Goal: Task Accomplishment & Management: Use online tool/utility

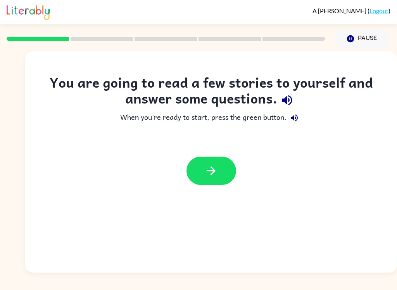
click at [213, 167] on icon "button" at bounding box center [211, 171] width 14 height 14
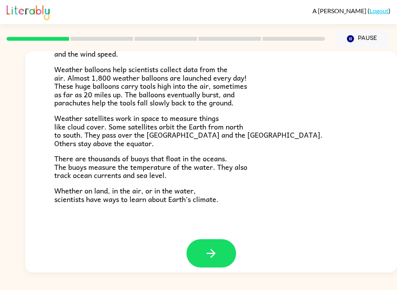
scroll to position [210, 0]
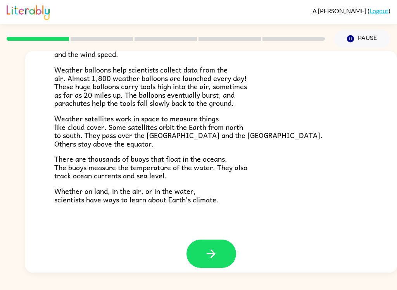
click at [218, 251] on button "button" at bounding box center [211, 254] width 50 height 28
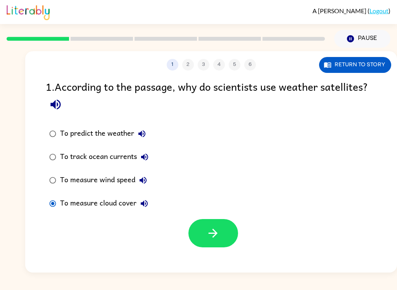
click at [221, 237] on button "button" at bounding box center [213, 233] width 50 height 28
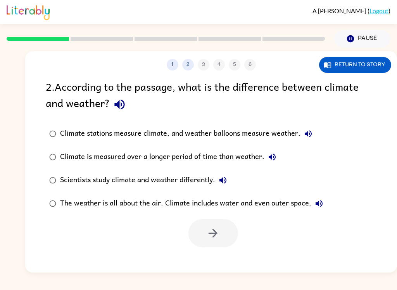
click at [39, 200] on div "2 . According to the passage, what is the difference between climate and weathe…" at bounding box center [211, 162] width 372 height 169
click at [50, 214] on label "The weather is all about the air. Climate includes water and even outer space." at bounding box center [185, 203] width 289 height 23
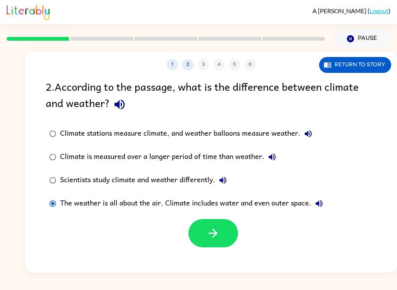
click at [221, 236] on button "button" at bounding box center [213, 233] width 50 height 28
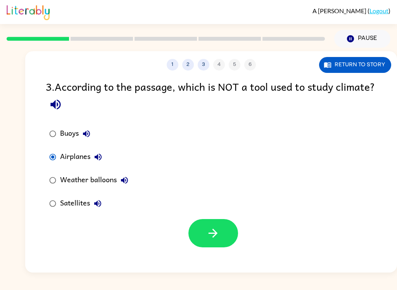
click at [212, 227] on icon "button" at bounding box center [213, 233] width 14 height 14
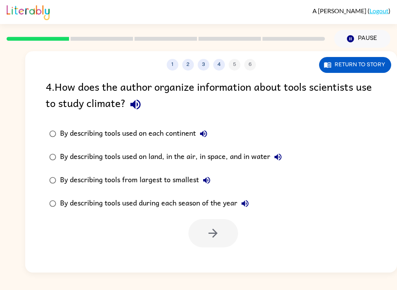
click at [57, 151] on label "By describing tools used on land, in the air, in space, and in water" at bounding box center [165, 156] width 248 height 23
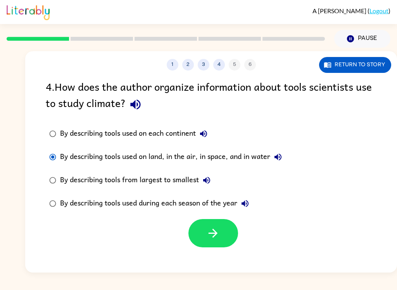
click at [216, 232] on icon "button" at bounding box center [213, 233] width 14 height 14
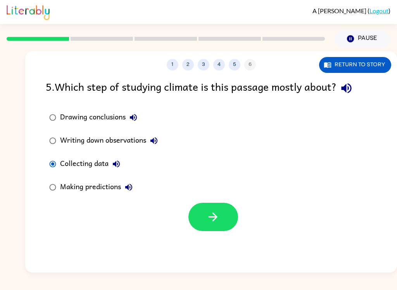
click at [42, 191] on label "Making predictions" at bounding box center [103, 187] width 124 height 23
click at [247, 220] on div at bounding box center [211, 215] width 372 height 32
click at [211, 221] on icon "button" at bounding box center [213, 217] width 14 height 14
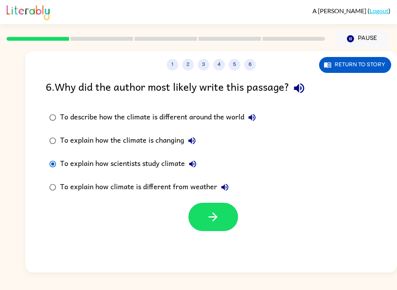
click at [207, 218] on icon "button" at bounding box center [213, 217] width 14 height 14
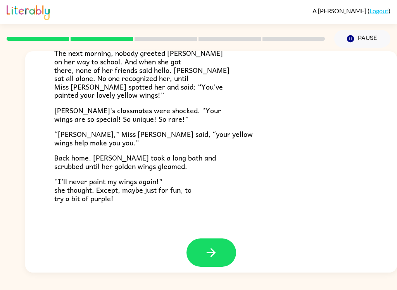
scroll to position [210, 0]
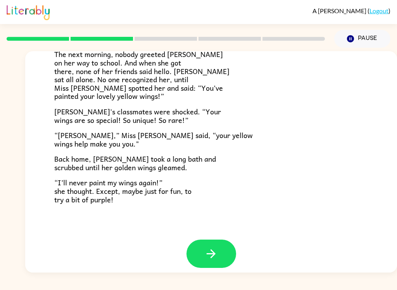
click at [209, 247] on icon "button" at bounding box center [211, 254] width 14 height 14
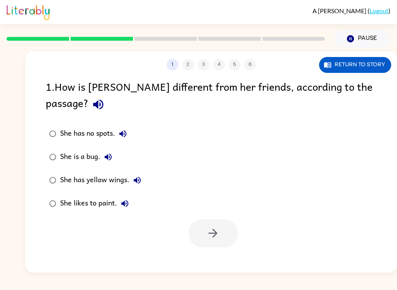
scroll to position [0, 0]
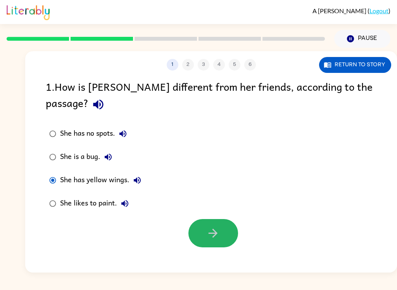
click at [199, 224] on button "button" at bounding box center [213, 233] width 50 height 28
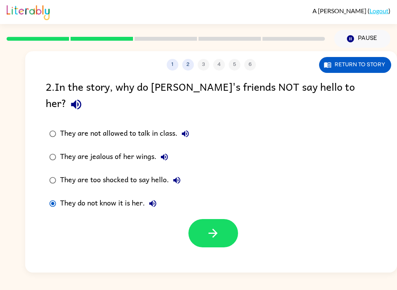
click at [215, 229] on icon "button" at bounding box center [213, 233] width 9 height 9
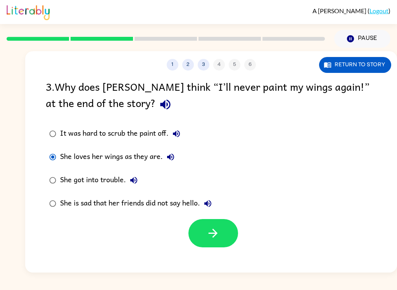
click at [211, 235] on icon "button" at bounding box center [213, 233] width 14 height 14
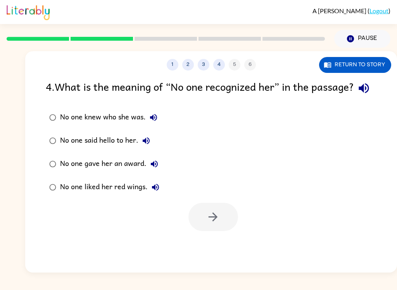
click at [50, 129] on label "No one knew who she was." at bounding box center [104, 117] width 126 height 23
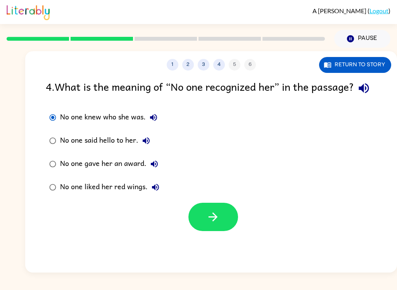
click at [204, 230] on button "button" at bounding box center [213, 217] width 50 height 28
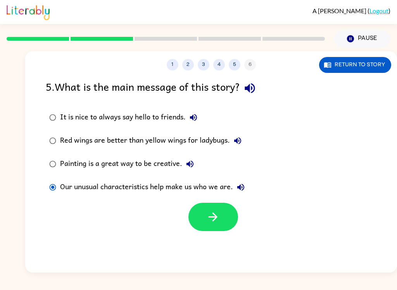
click at [218, 219] on icon "button" at bounding box center [213, 217] width 14 height 14
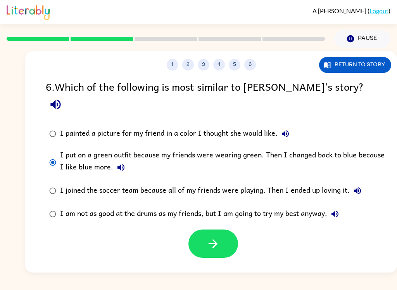
click at [206, 230] on button "button" at bounding box center [213, 244] width 50 height 28
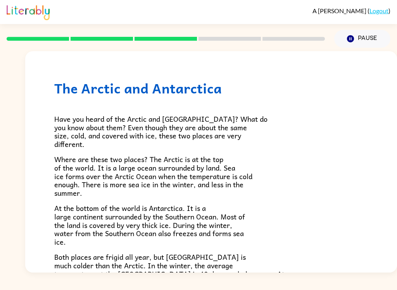
click at [36, 277] on div "A [PERSON_NAME] ( Logout ) Pause Pause The Arctic and [GEOGRAPHIC_DATA] Have yo…" at bounding box center [198, 145] width 397 height 290
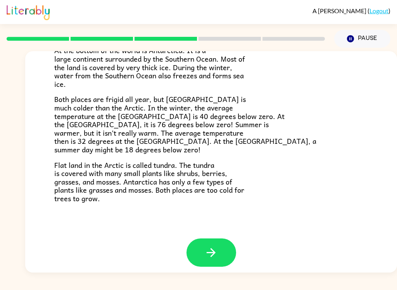
scroll to position [157, 0]
click at [203, 242] on button "button" at bounding box center [211, 253] width 50 height 28
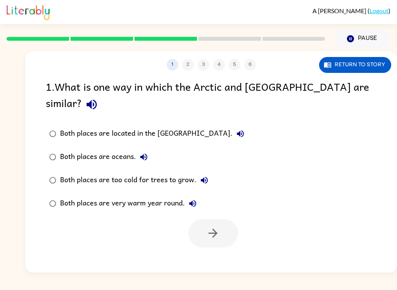
scroll to position [0, 0]
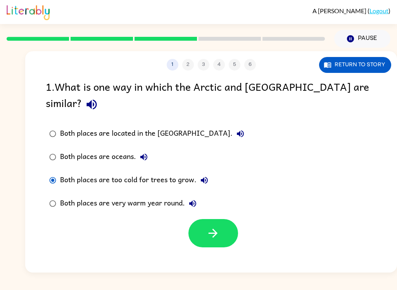
click at [210, 226] on icon "button" at bounding box center [213, 233] width 14 height 14
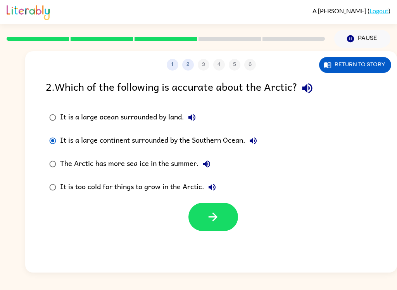
click at [213, 212] on icon "button" at bounding box center [213, 217] width 14 height 14
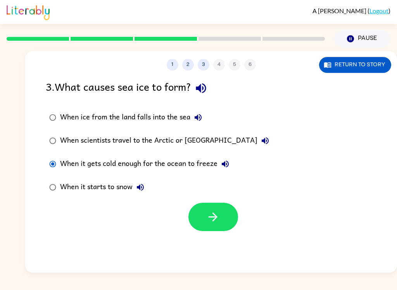
click at [202, 220] on button "button" at bounding box center [213, 217] width 50 height 28
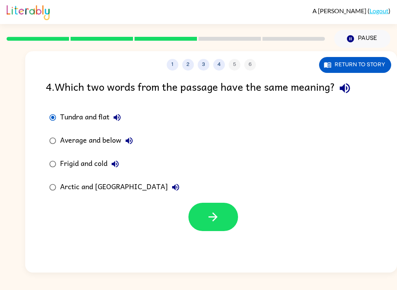
click at [207, 218] on icon "button" at bounding box center [213, 217] width 14 height 14
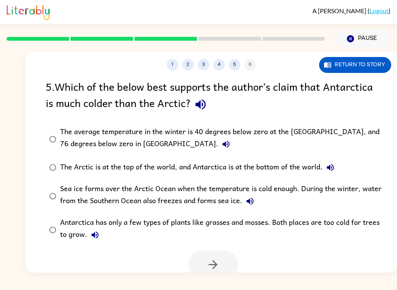
click at [219, 62] on button "4" at bounding box center [219, 65] width 12 height 12
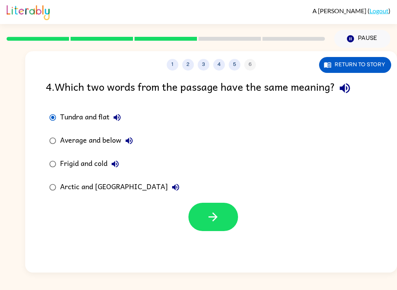
click at [235, 70] on button "5" at bounding box center [235, 65] width 12 height 12
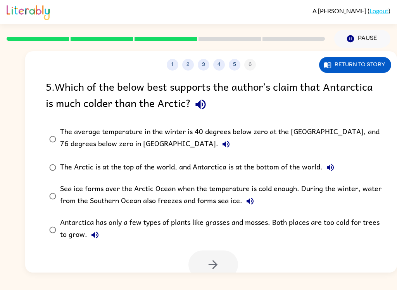
click at [31, 132] on div "5 . Which of the below best supports the author’s claim that Antarctica is much…" at bounding box center [211, 178] width 372 height 200
click at [219, 257] on button "button" at bounding box center [213, 264] width 50 height 28
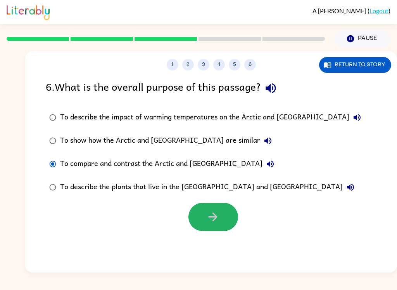
click at [208, 222] on icon "button" at bounding box center [213, 217] width 14 height 14
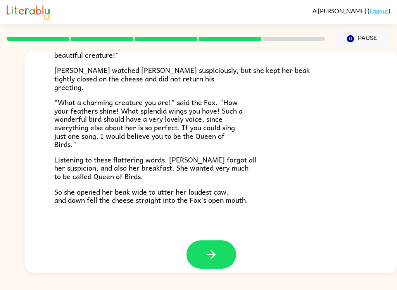
scroll to position [146, 0]
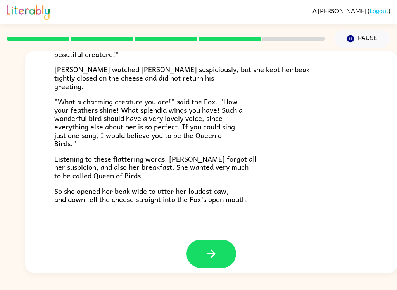
click at [223, 246] on button "button" at bounding box center [211, 254] width 50 height 28
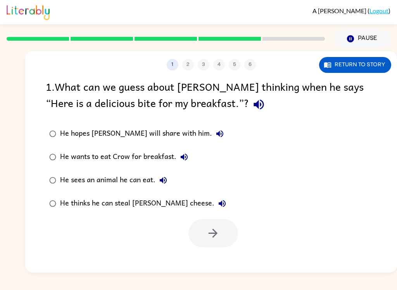
scroll to position [0, 0]
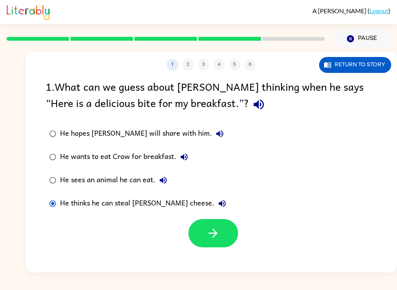
click at [205, 233] on button "button" at bounding box center [213, 233] width 50 height 28
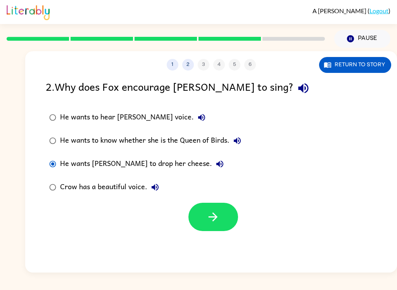
click at [200, 210] on button "button" at bounding box center [213, 217] width 50 height 28
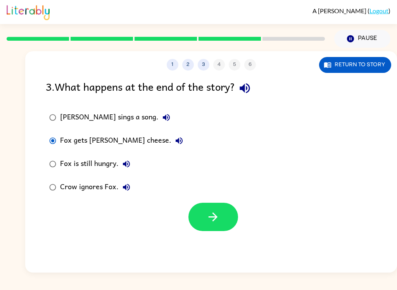
click at [210, 217] on icon "button" at bounding box center [213, 217] width 14 height 14
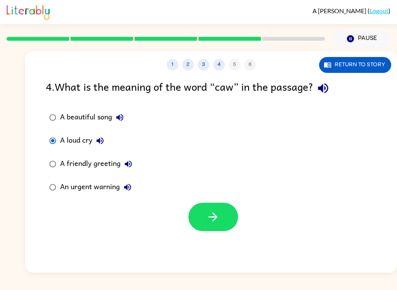
click at [218, 223] on icon "button" at bounding box center [213, 217] width 14 height 14
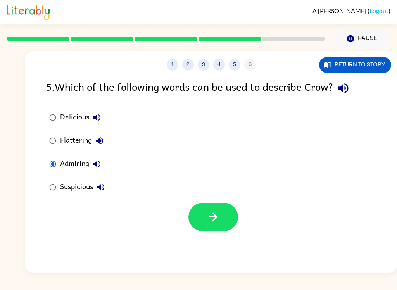
click at [200, 216] on button "button" at bounding box center [213, 217] width 50 height 28
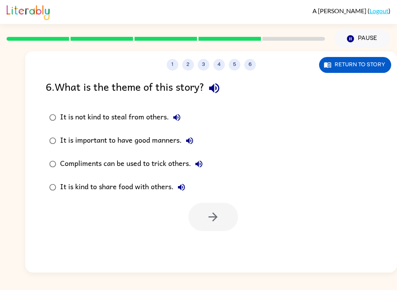
click at [43, 157] on label "Compliments can be used to trick others." at bounding box center [125, 163] width 169 height 23
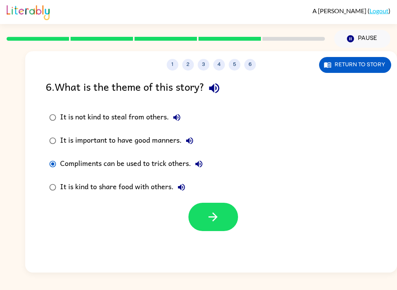
click at [209, 214] on icon "button" at bounding box center [213, 217] width 14 height 14
